Goal: Transaction & Acquisition: Subscribe to service/newsletter

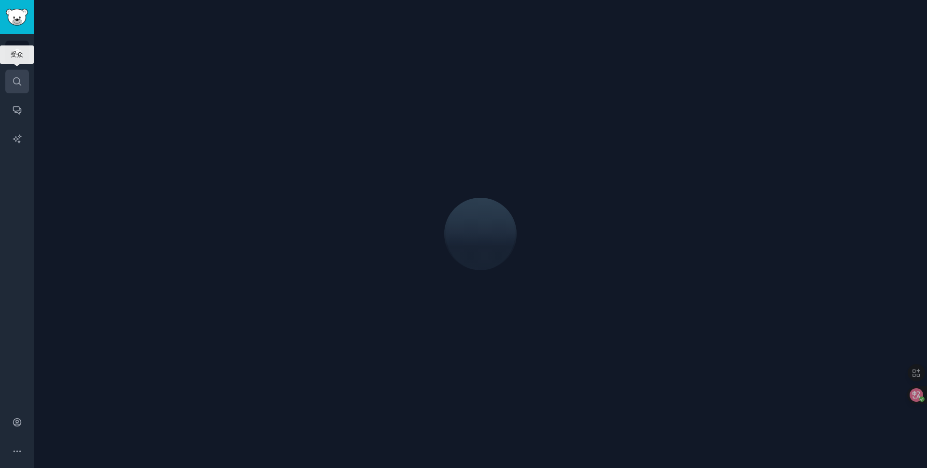
click at [22, 78] on icon "Sidebar" at bounding box center [17, 81] width 10 height 10
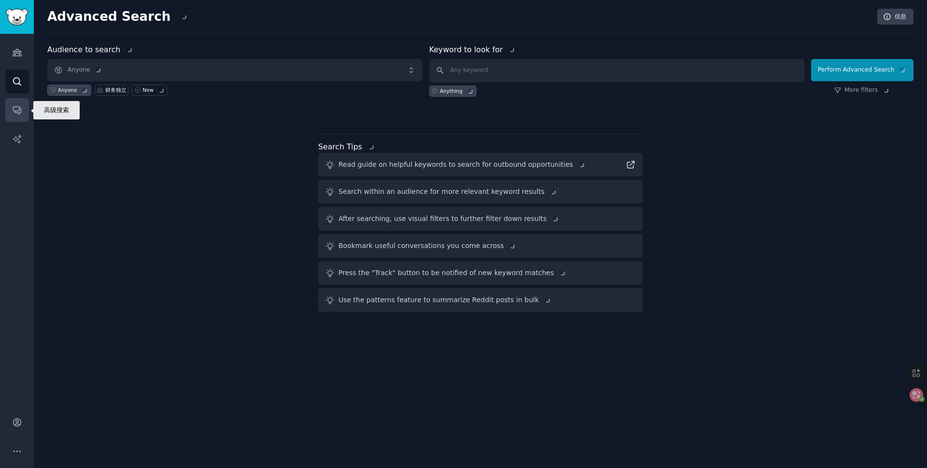
click at [17, 100] on link "Conversations" at bounding box center [17, 110] width 24 height 24
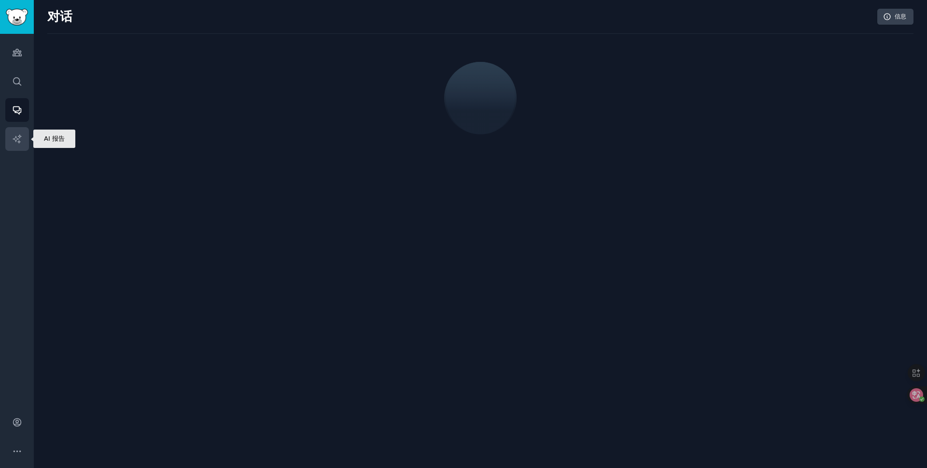
click at [22, 140] on link "AI Reports" at bounding box center [17, 139] width 24 height 24
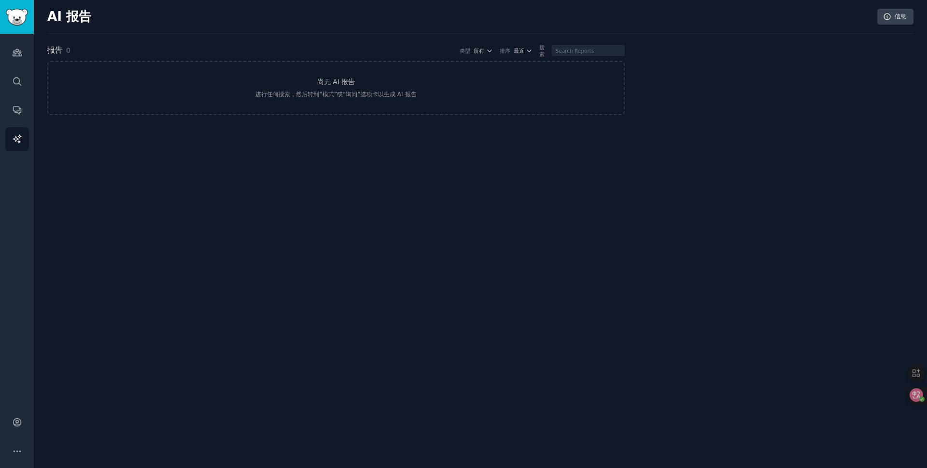
drag, startPoint x: 493, startPoint y: 240, endPoint x: 204, endPoint y: 298, distance: 294.5
click at [493, 240] on div "AI 报告 信息 报告 0 类型 所有 排序 最近 搜索 尚无 AI 报告 进行任何搜索，然后转到“模式”或“询问”选项卡以生成 AI 报告" at bounding box center [481, 234] width 894 height 468
click at [13, 424] on icon "Sidebar" at bounding box center [17, 422] width 10 height 10
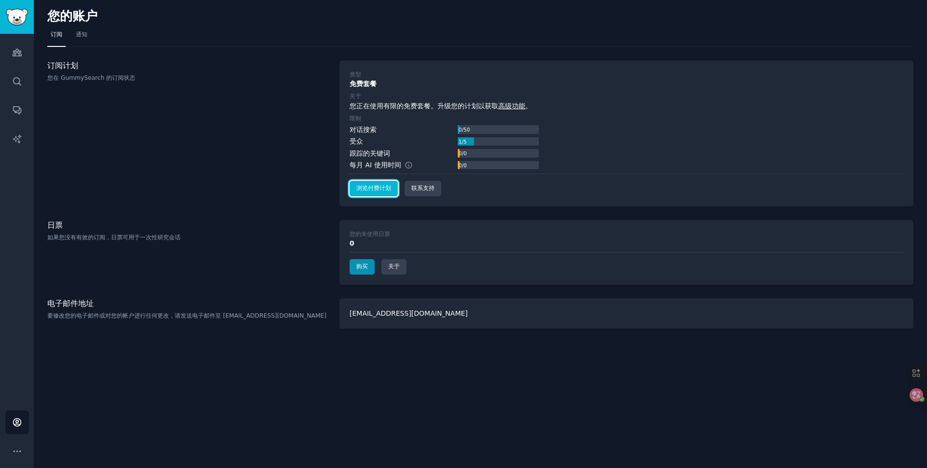
click at [386, 185] on font "浏览付费计划" at bounding box center [373, 188] width 35 height 7
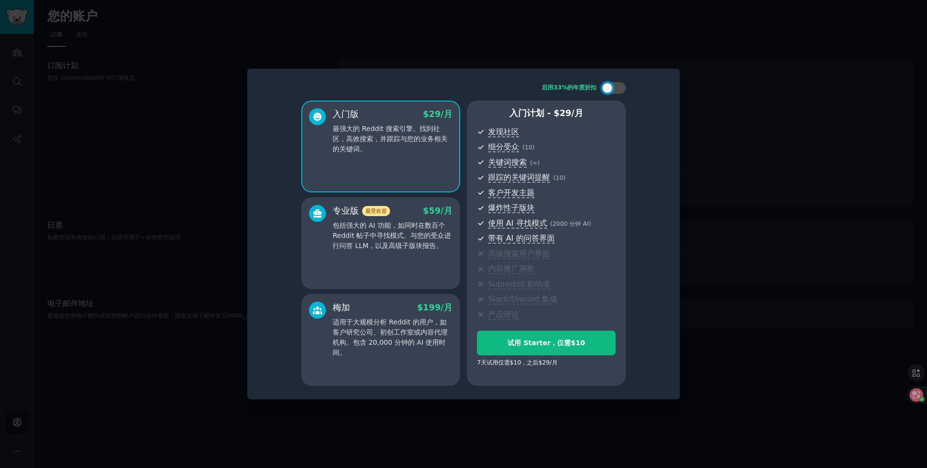
click at [445, 240] on p "包括强大的 AI 功能，如同时在数百个 Reddit 帖子中寻找模式、与您的受众进行问答 LLM，以及高级子版块报告。" at bounding box center [393, 235] width 120 height 30
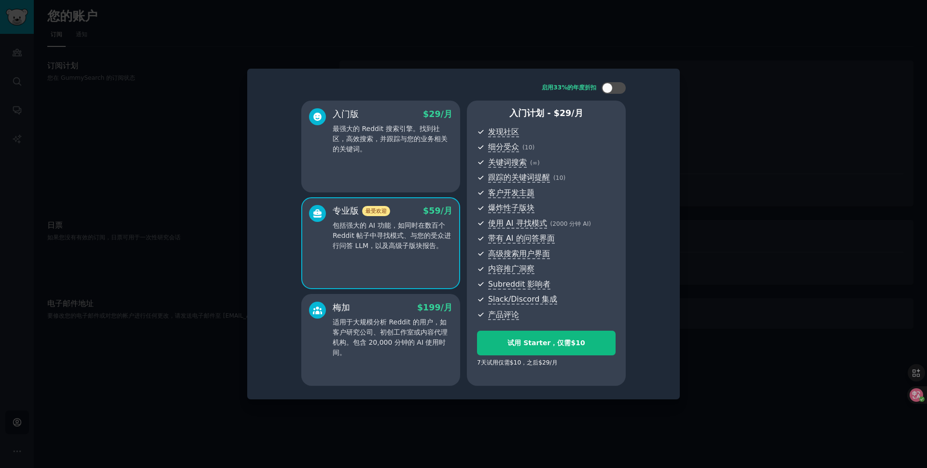
drag, startPoint x: 418, startPoint y: 334, endPoint x: 421, endPoint y: 326, distance: 8.6
click at [418, 334] on font "适用于大规模分析 Reddit 的用户，如客户研究公司、初创工作室或内容代理机构。包含 20,000 分钟的 AI 使用时间。" at bounding box center [390, 337] width 115 height 38
click at [610, 86] on div at bounding box center [607, 88] width 11 height 11
click at [610, 86] on icon at bounding box center [608, 87] width 5 height 5
click at [610, 86] on div at bounding box center [607, 88] width 11 height 11
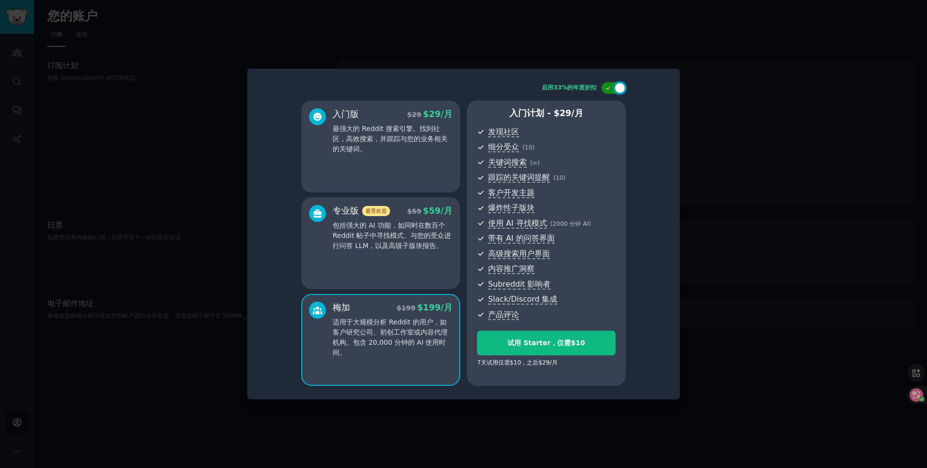
click at [610, 86] on icon at bounding box center [608, 87] width 5 height 5
checkbox input "false"
click at [652, 116] on div "启用33%的年度折扣 入门版 $29/月 最强大的 Reddit 搜索引擎。找到社区，高效搜索，并跟踪与您的业务相关的关键词。 专业版 最受欢迎 $59/月 …" at bounding box center [463, 233] width 419 height 317
drag, startPoint x: 748, startPoint y: 117, endPoint x: 758, endPoint y: 1, distance: 115.9
click at [748, 116] on div at bounding box center [463, 234] width 927 height 468
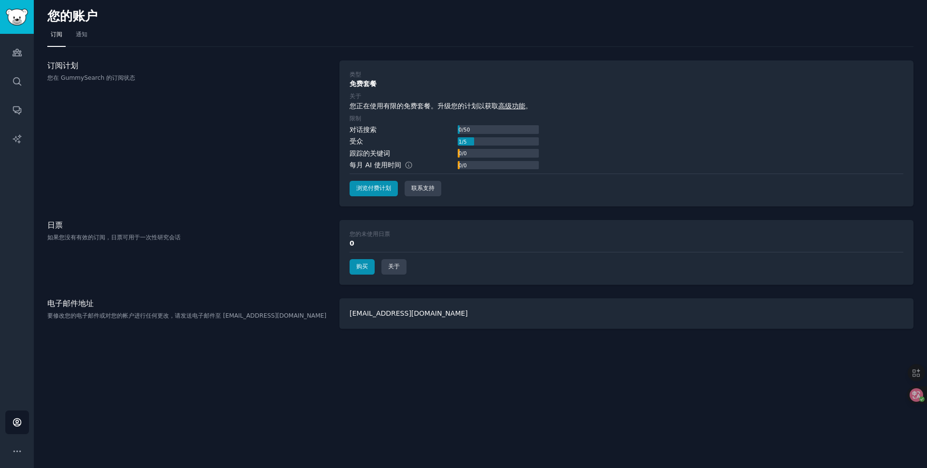
drag, startPoint x: 627, startPoint y: 322, endPoint x: 625, endPoint y: 327, distance: 5.2
click at [627, 325] on div "[EMAIL_ADDRESS][DOMAIN_NAME]" at bounding box center [627, 313] width 574 height 30
